Goal: Task Accomplishment & Management: Manage account settings

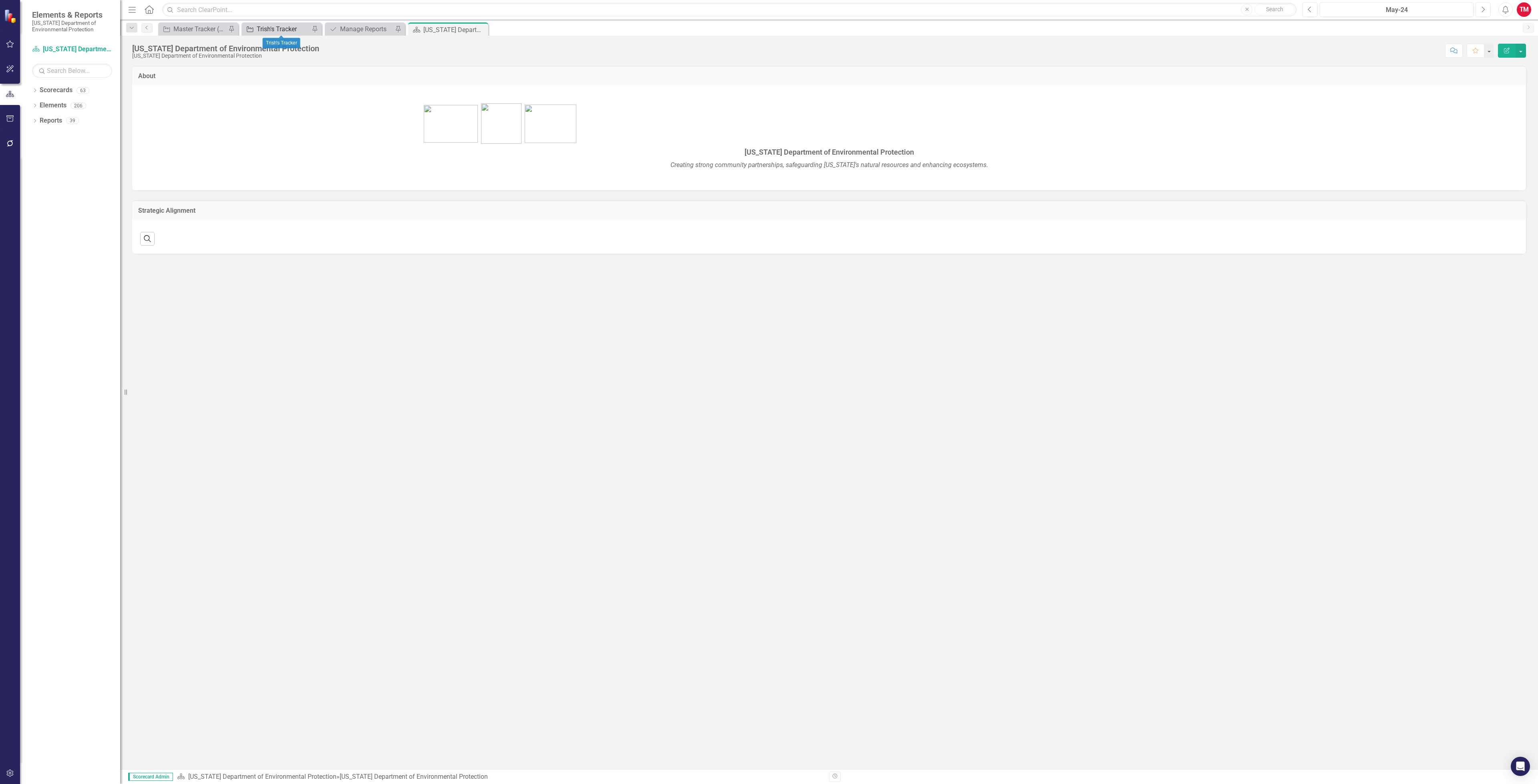
click at [268, 29] on div "Trish's Tracker" at bounding box center [283, 29] width 53 height 10
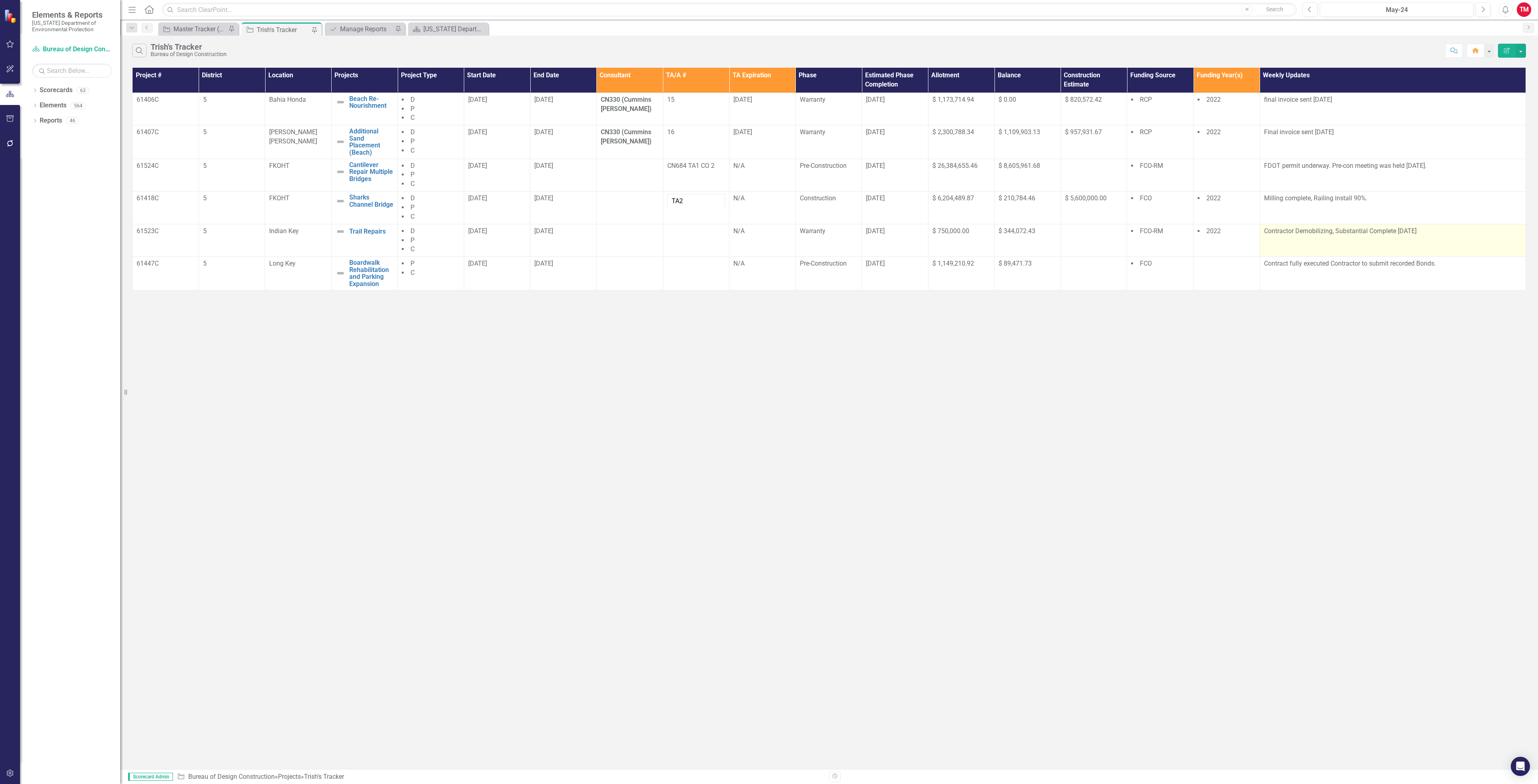
click at [1390, 246] on td "Contractor Demobilizing, Substantial Complete 9-26-25" at bounding box center [1393, 240] width 266 height 33
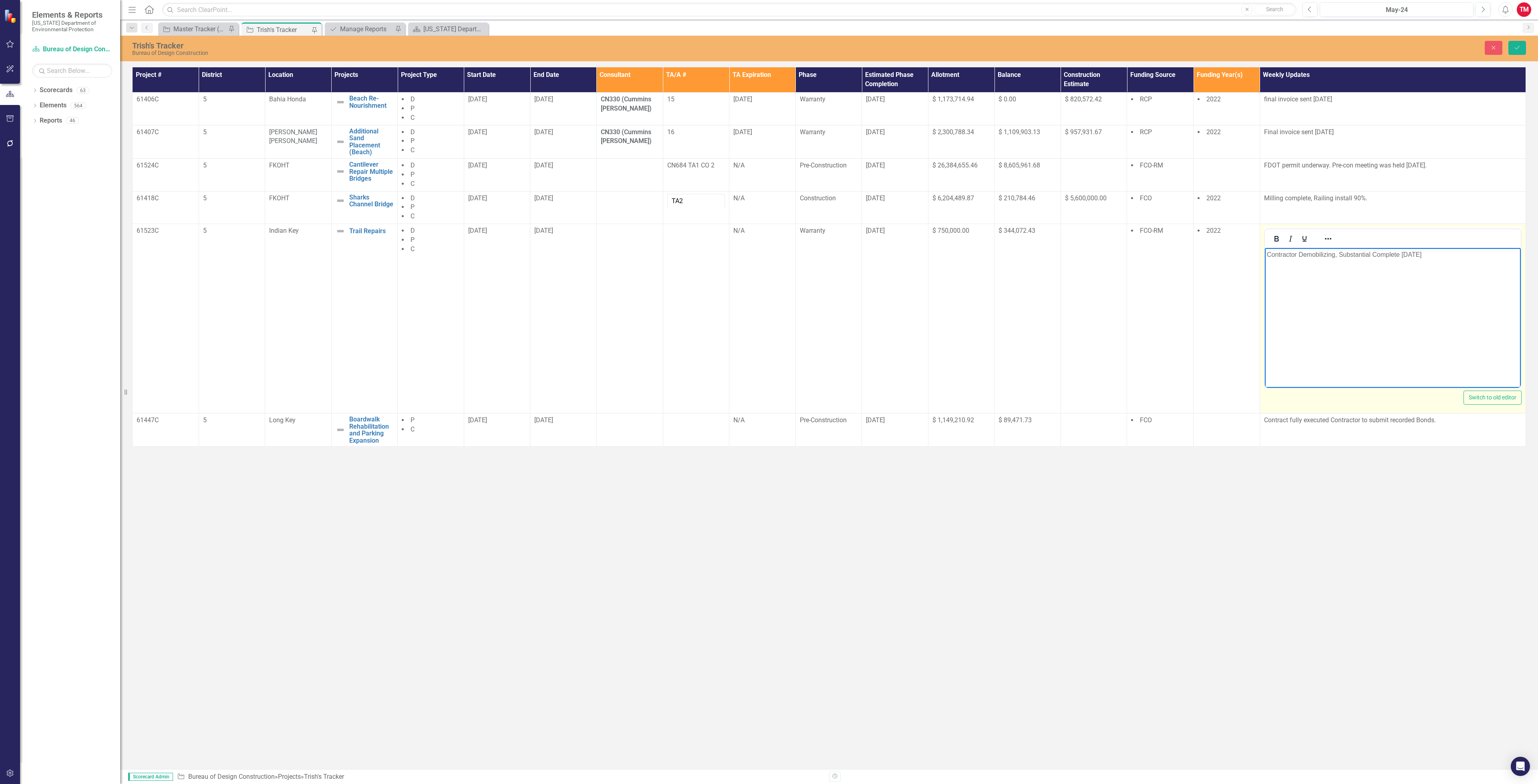
drag, startPoint x: 1432, startPoint y: 252, endPoint x: 1266, endPoint y: 257, distance: 166.1
click at [1266, 257] on body "Contractor Demobilizing, Substantial Complete 9-26-25" at bounding box center [1392, 308] width 256 height 120
click at [1512, 49] on button "Save" at bounding box center [1518, 48] width 18 height 14
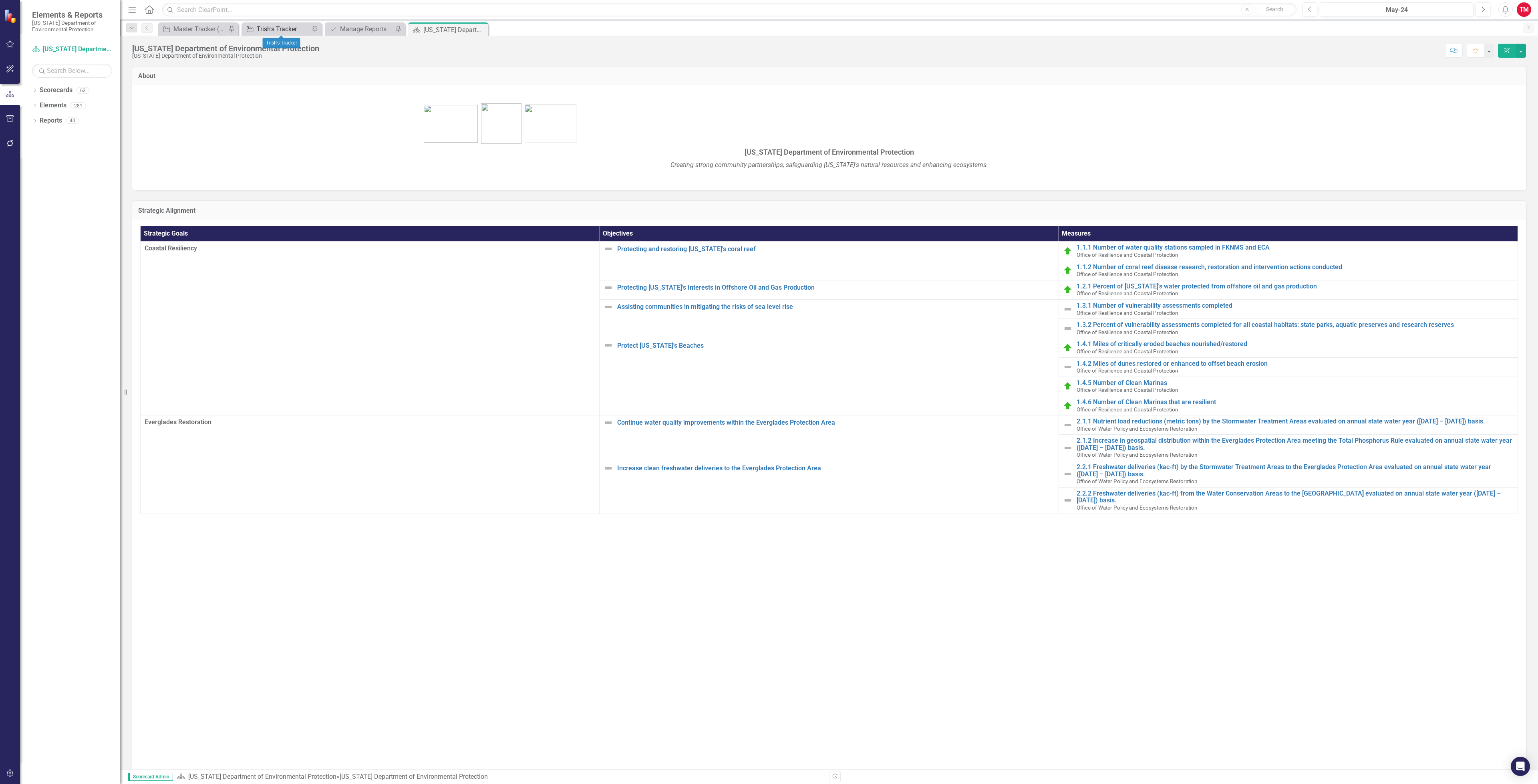
click at [305, 30] on div "Trish's Tracker" at bounding box center [283, 29] width 53 height 10
